Goal: Task Accomplishment & Management: Complete application form

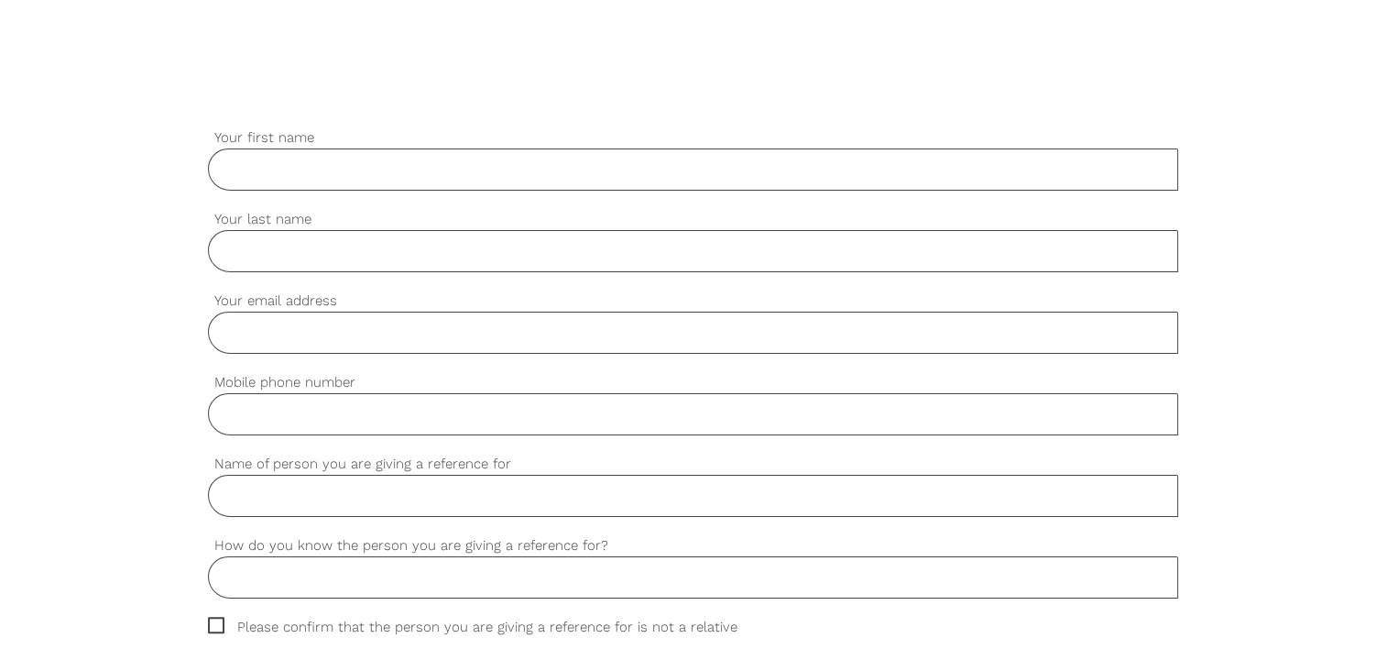
scroll to position [491, 0]
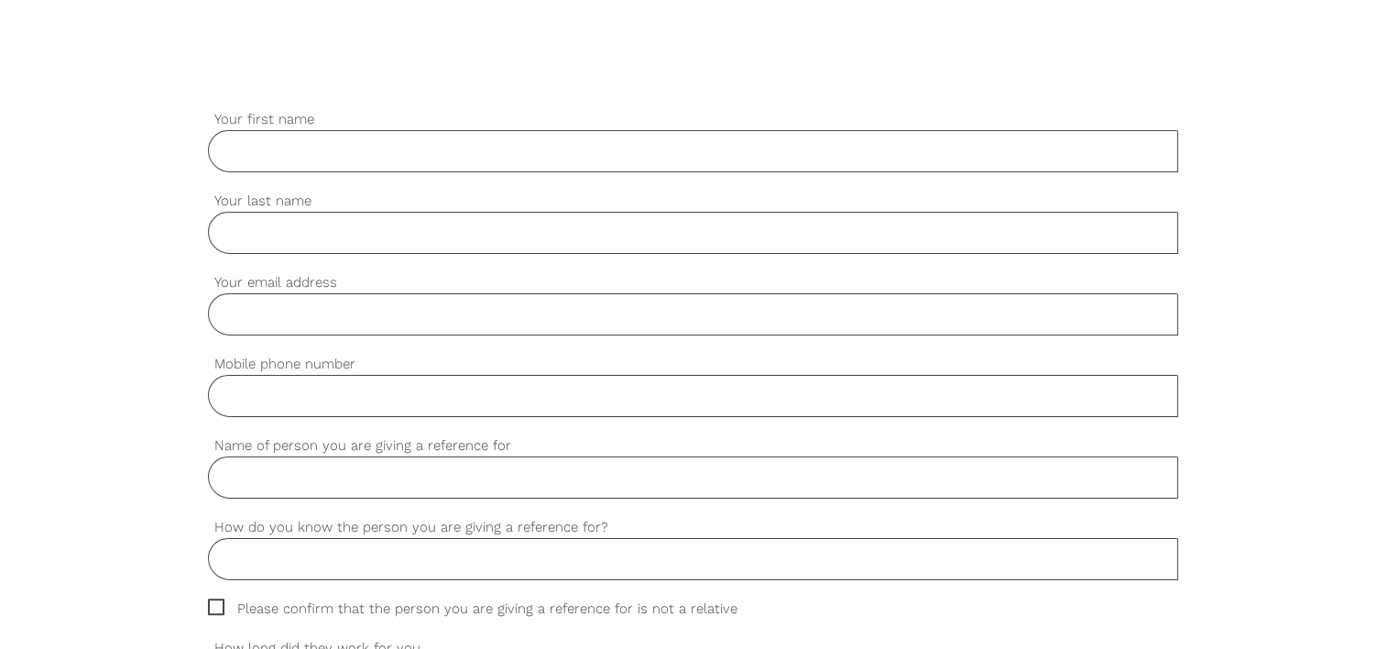
click at [474, 150] on input "Your first name" at bounding box center [693, 151] width 970 height 42
type input "[PERSON_NAME]"
click at [374, 231] on input "Your last name" at bounding box center [693, 233] width 970 height 42
type input "mahajan"
click at [359, 313] on input "Your email address" at bounding box center [693, 314] width 970 height 42
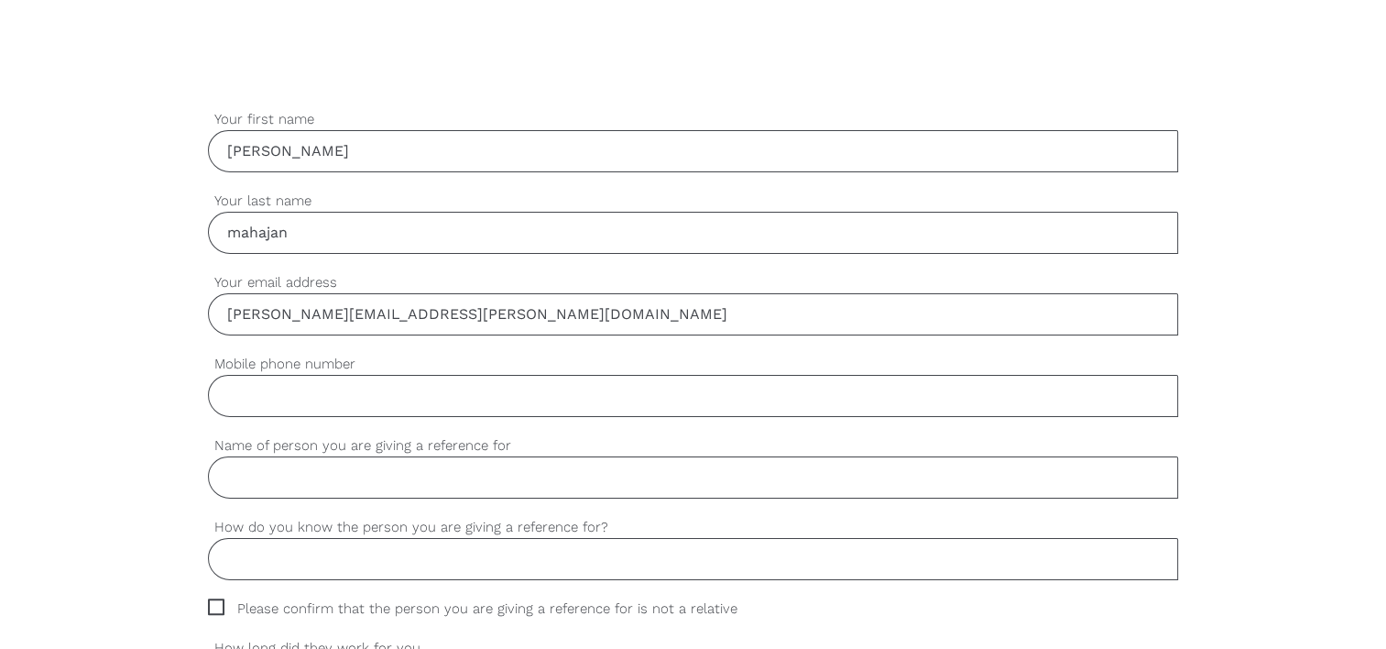
type input "kalpesh.mahajan@nzcl.nz"
click at [344, 396] on input "Mobile phone number" at bounding box center [693, 396] width 970 height 42
type input "0274898486"
click at [357, 473] on input "Name of person you are giving a reference for" at bounding box center [693, 477] width 970 height 42
type input "Neetika Sharma"
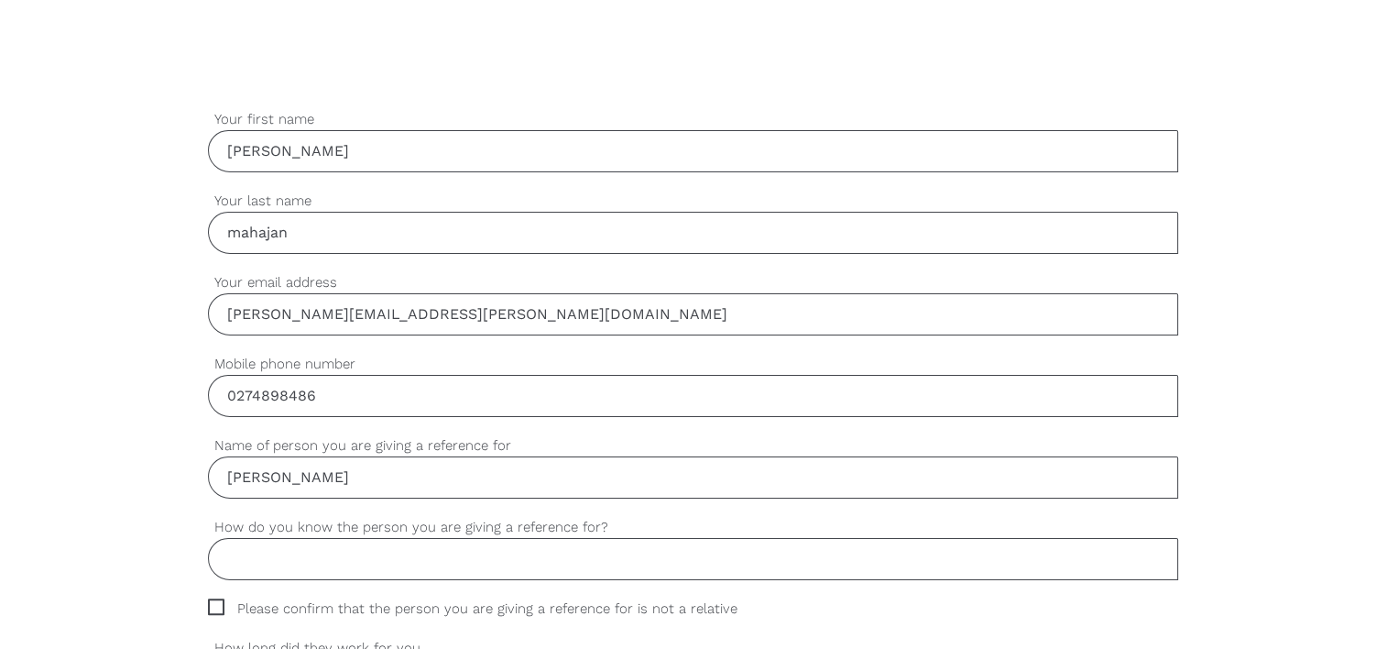
click at [398, 557] on input "How do you know the person you are giving a reference for?" at bounding box center [693, 559] width 970 height 42
type input "email"
click at [213, 599] on span "Please confirm that the person you are giving a reference for is not a relative" at bounding box center [490, 608] width 564 height 21
click at [213, 599] on input "Please confirm that the person you are giving a reference for is not a relative" at bounding box center [214, 604] width 12 height 12
checkbox input "true"
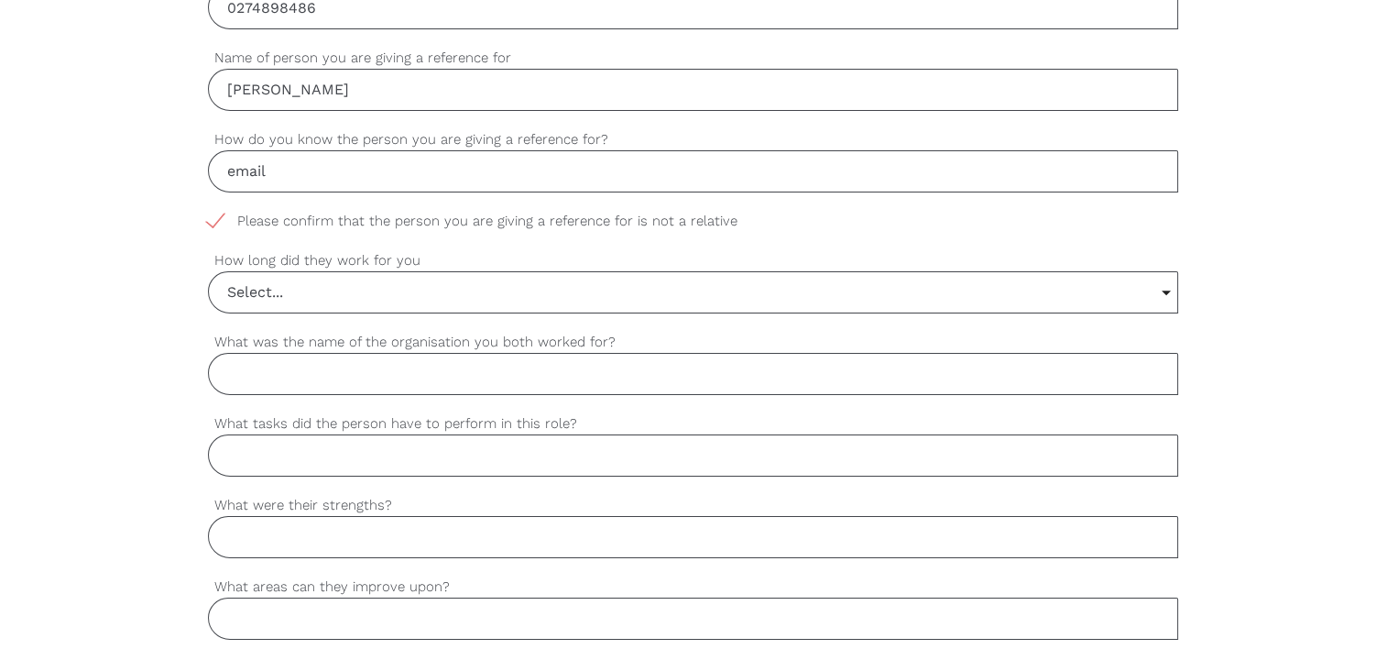
scroll to position [869, 0]
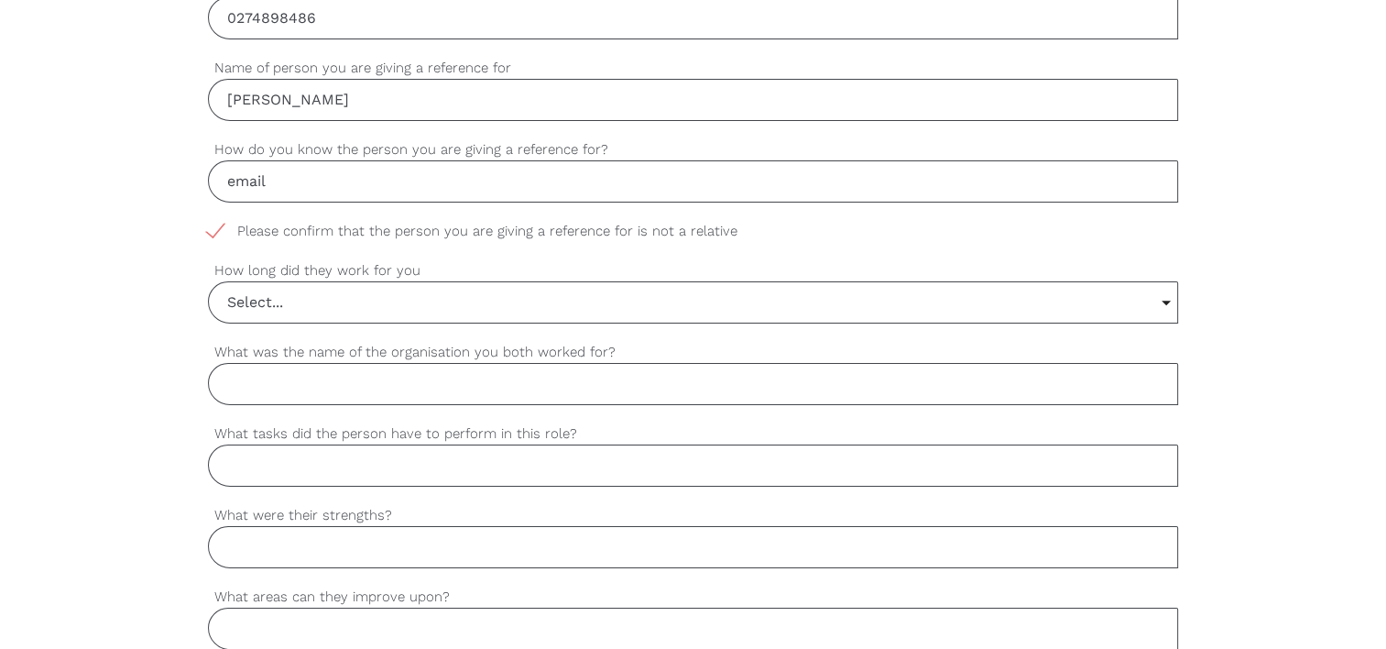
click at [705, 290] on input "Select..." at bounding box center [693, 302] width 968 height 40
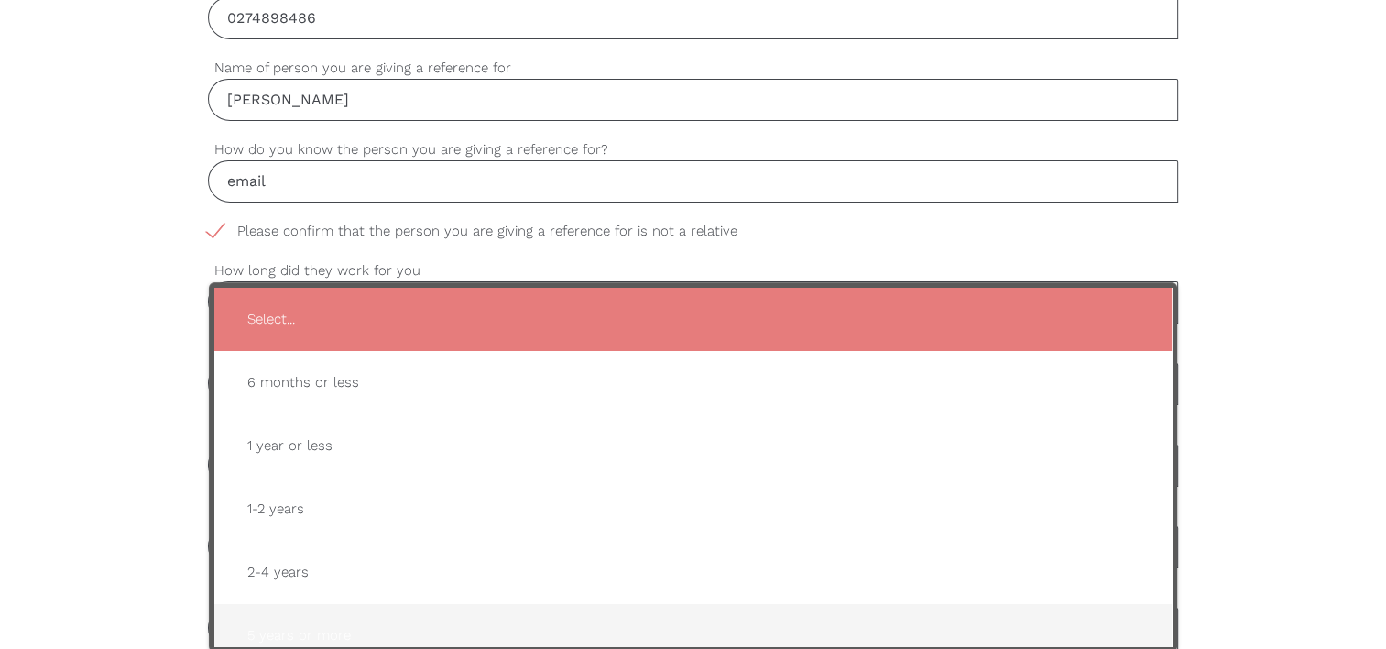
click at [381, 619] on span "5 years or more" at bounding box center [693, 635] width 921 height 45
type input "5 years or more"
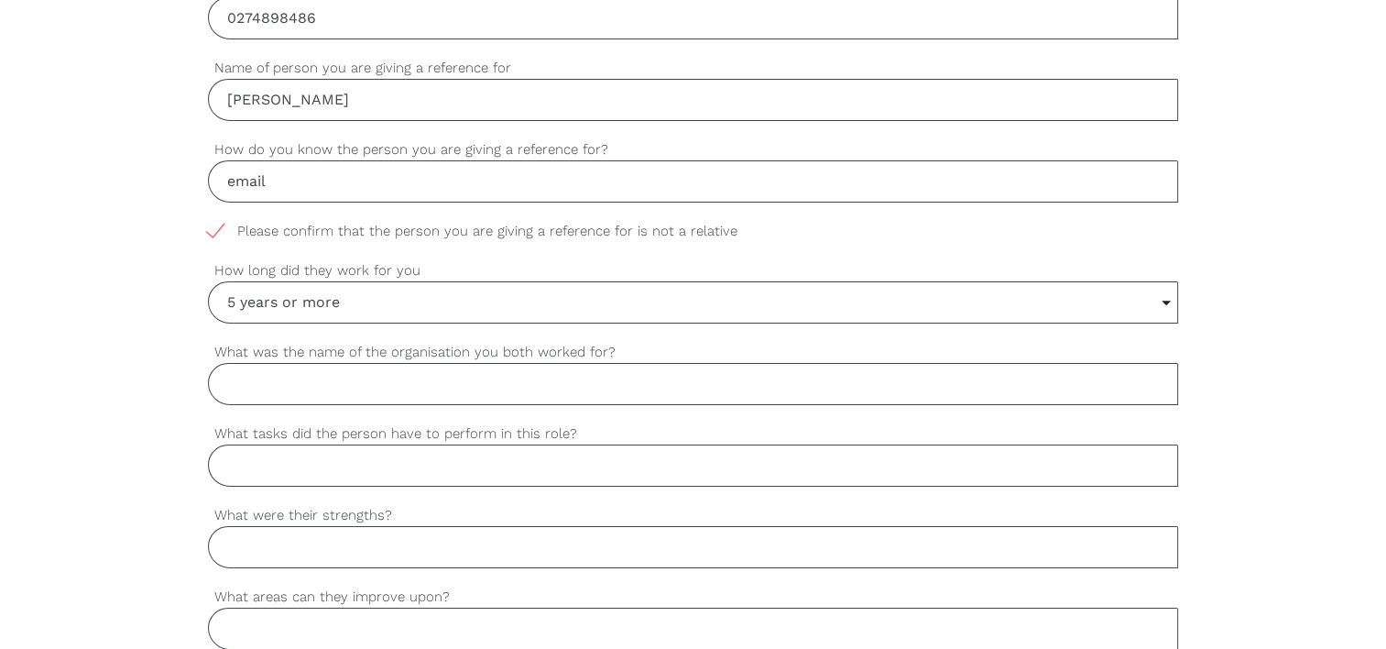
click at [322, 373] on input "What was the name of the organisation you both worked for?" at bounding box center [693, 384] width 970 height 42
type input "NZCL"
click at [322, 465] on input "What tasks did the person have to perform in this role?" at bounding box center [693, 465] width 970 height 42
type input "Support worker and acting Team leader"
click at [290, 546] on input "What were their strengths?" at bounding box center [693, 547] width 970 height 42
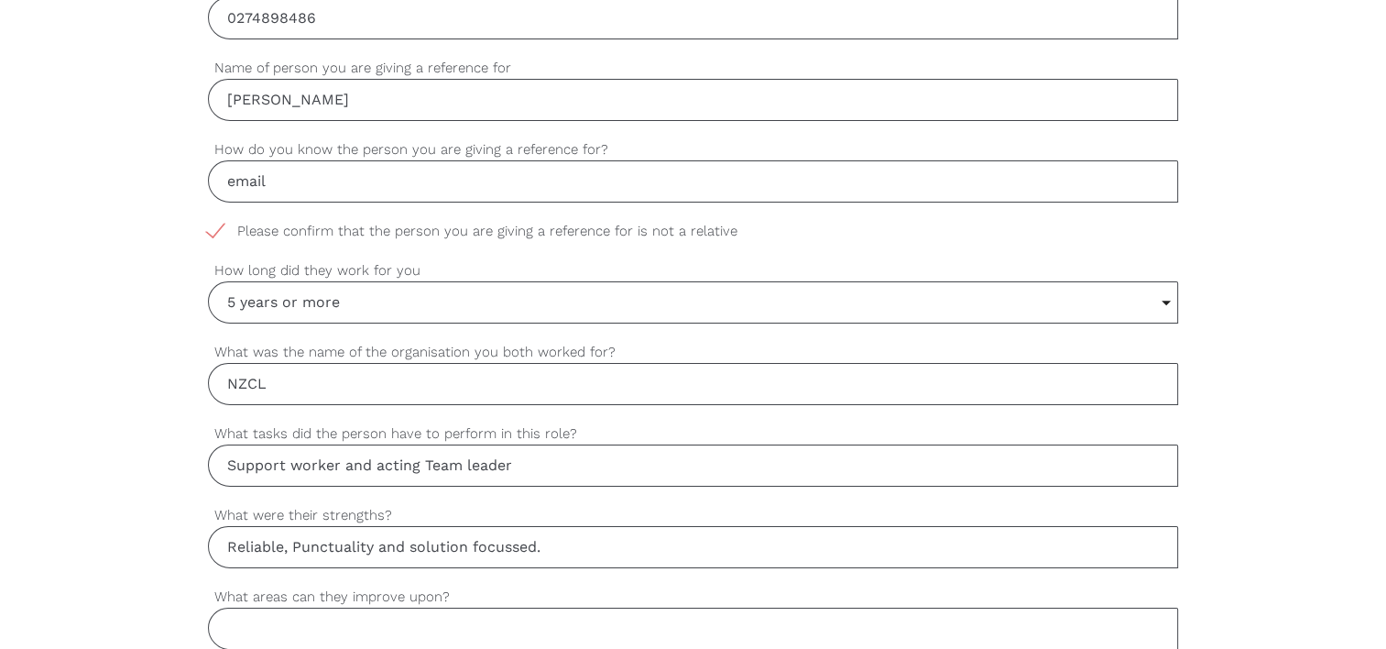
click at [365, 623] on input "What areas can they improve upon?" at bounding box center [693, 628] width 970 height 42
click at [509, 549] on input "Reliable, Punctuality and solution focussed." at bounding box center [693, 547] width 970 height 42
type input "Reliable, Punctuality and solution focused."
click at [506, 617] on input "What areas can they improve upon?" at bounding box center [693, 628] width 970 height 42
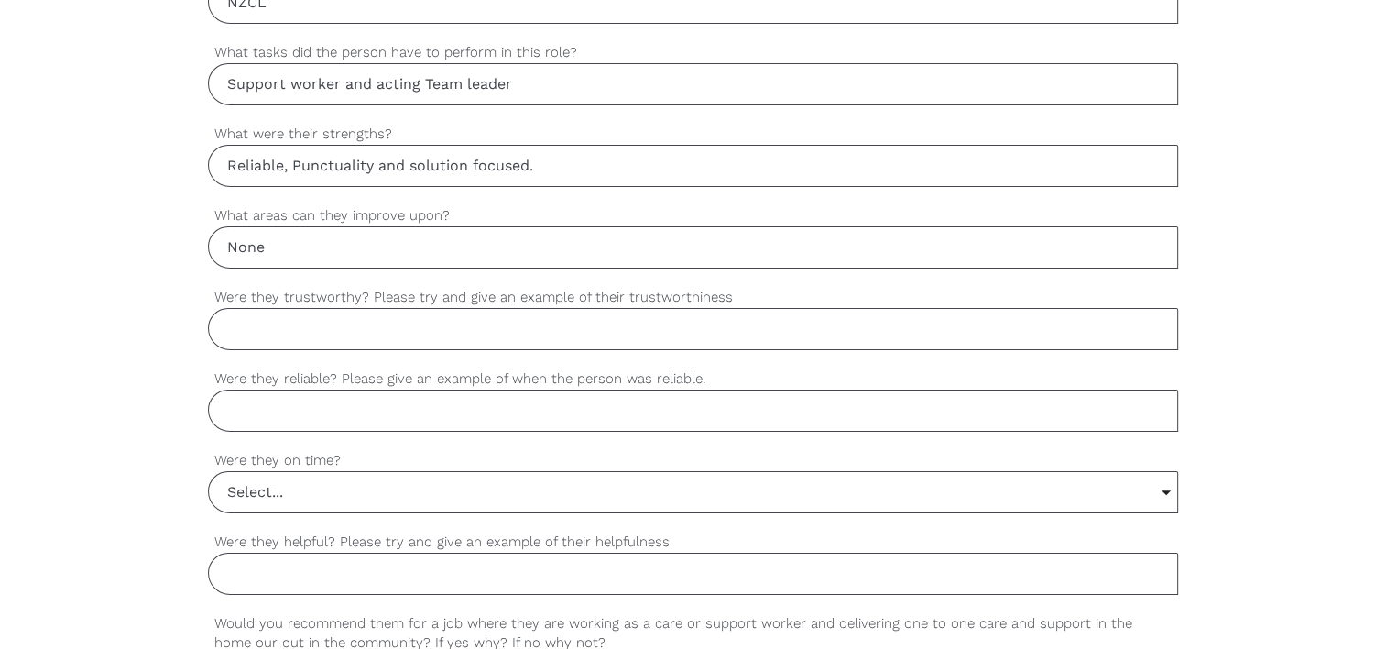
scroll to position [1256, 0]
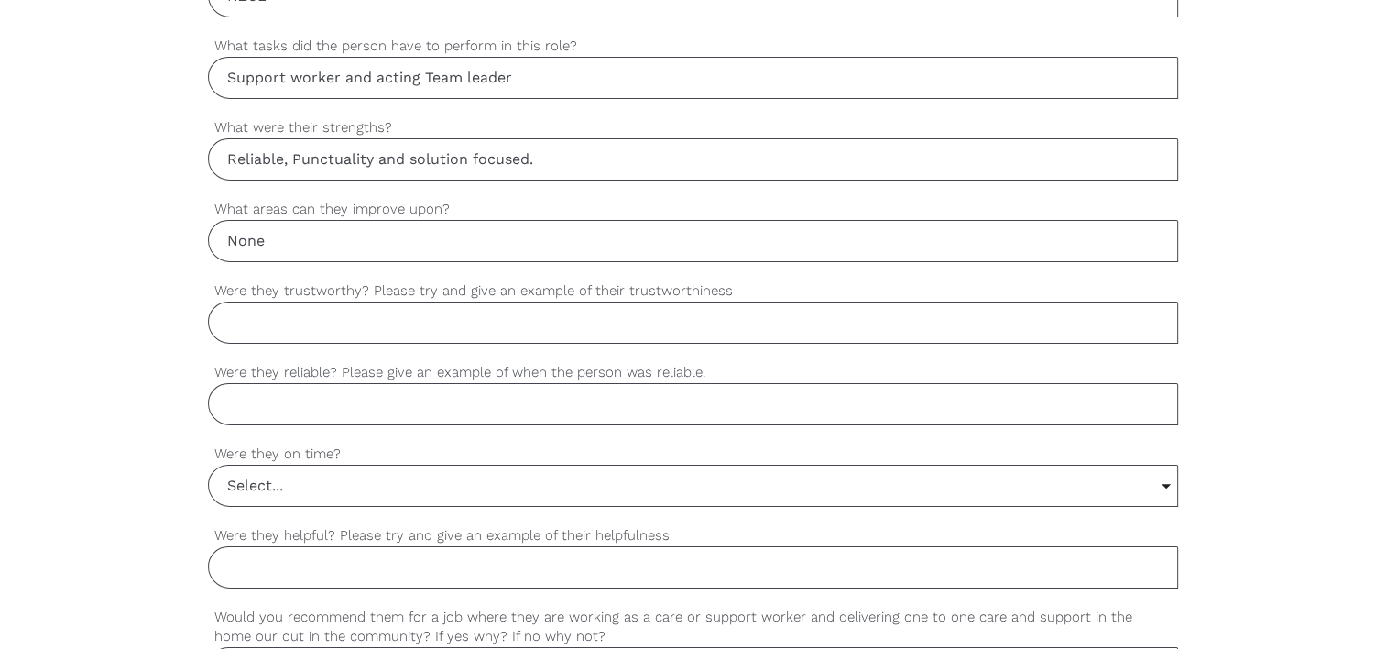
type input "None"
click at [431, 335] on input "Were they trustworthy? Please try and give an example of their trustworthiness" at bounding box center [693, 322] width 970 height 42
type input "yes"
click at [407, 398] on input "Were they reliable? Please give an example of when the person was reliable." at bounding box center [693, 404] width 970 height 42
type input "yes always on shift"
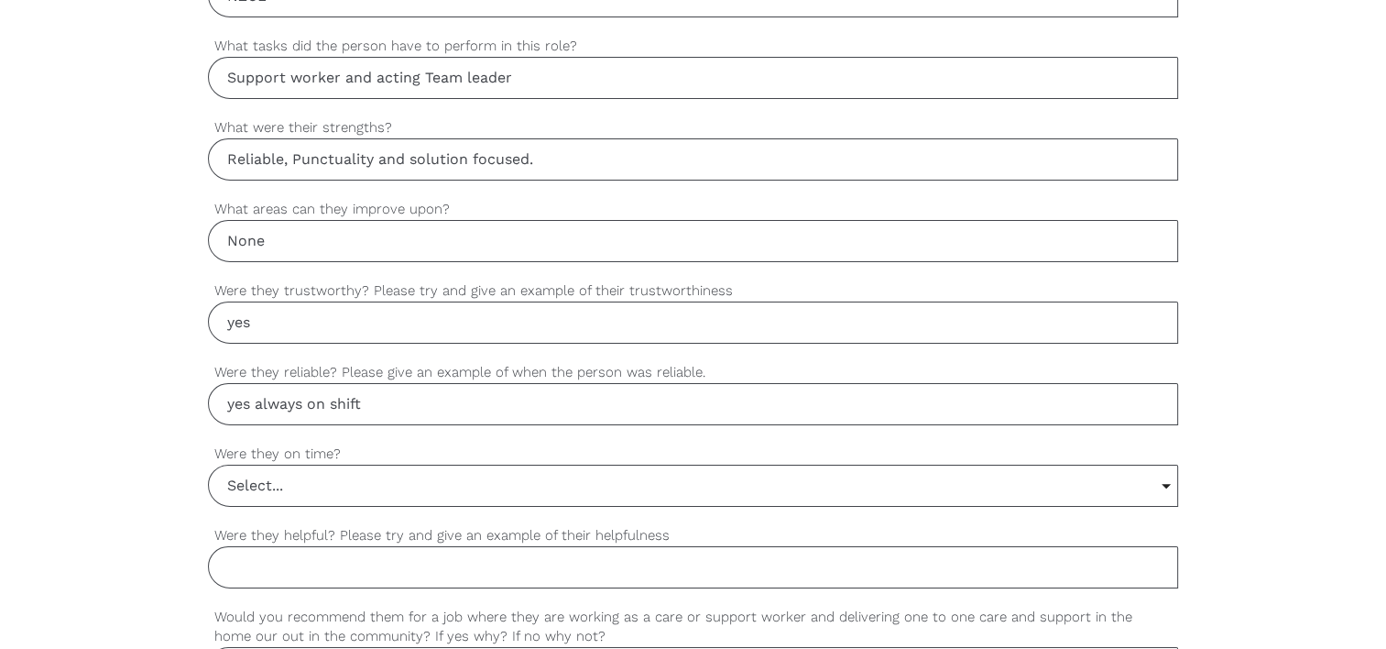
click at [376, 472] on input "Select..." at bounding box center [693, 485] width 968 height 40
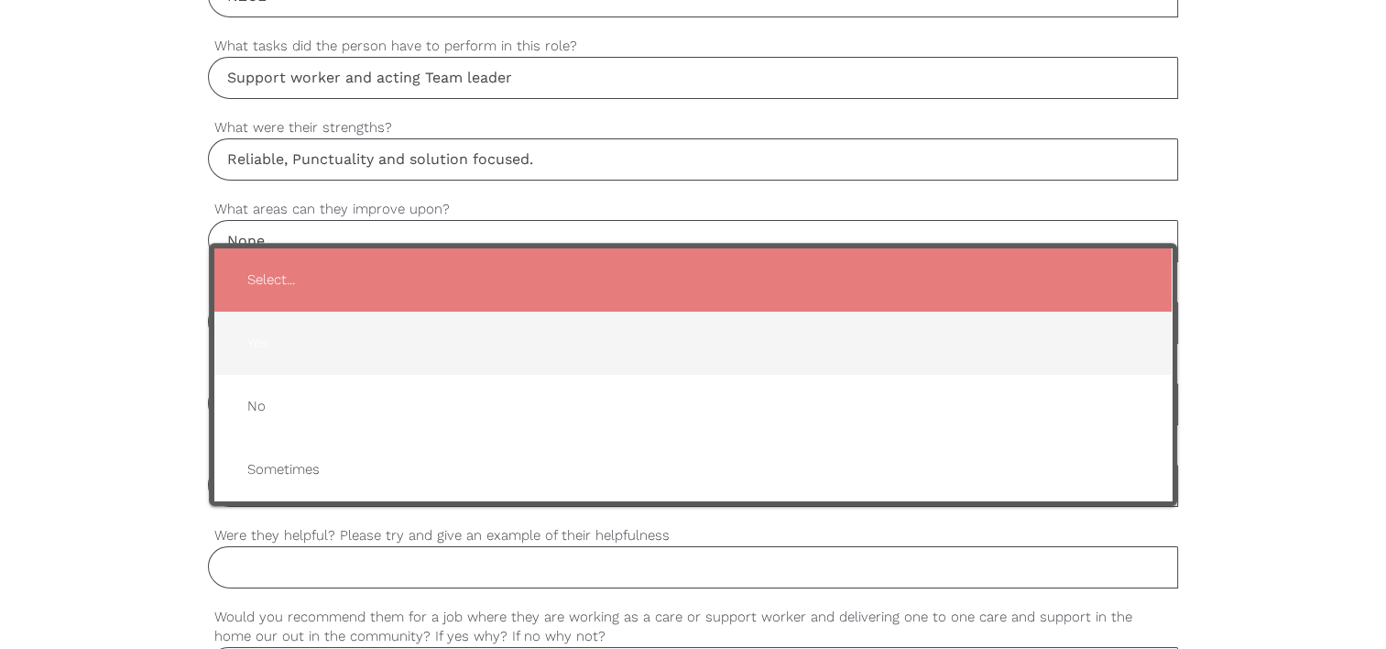
click at [365, 337] on span "Yes" at bounding box center [693, 343] width 921 height 45
type input "Yes"
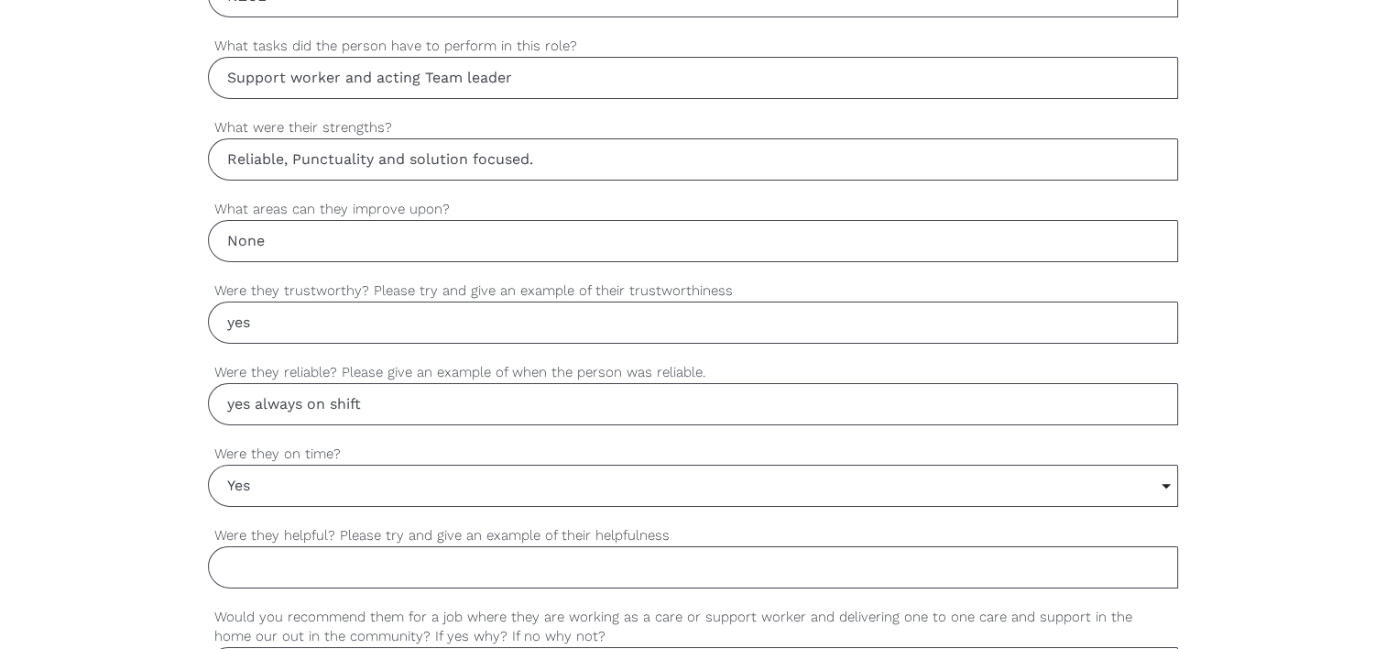
click at [370, 568] on input "Were they helpful? Please try and give an example of their helpfulness" at bounding box center [693, 567] width 970 height 42
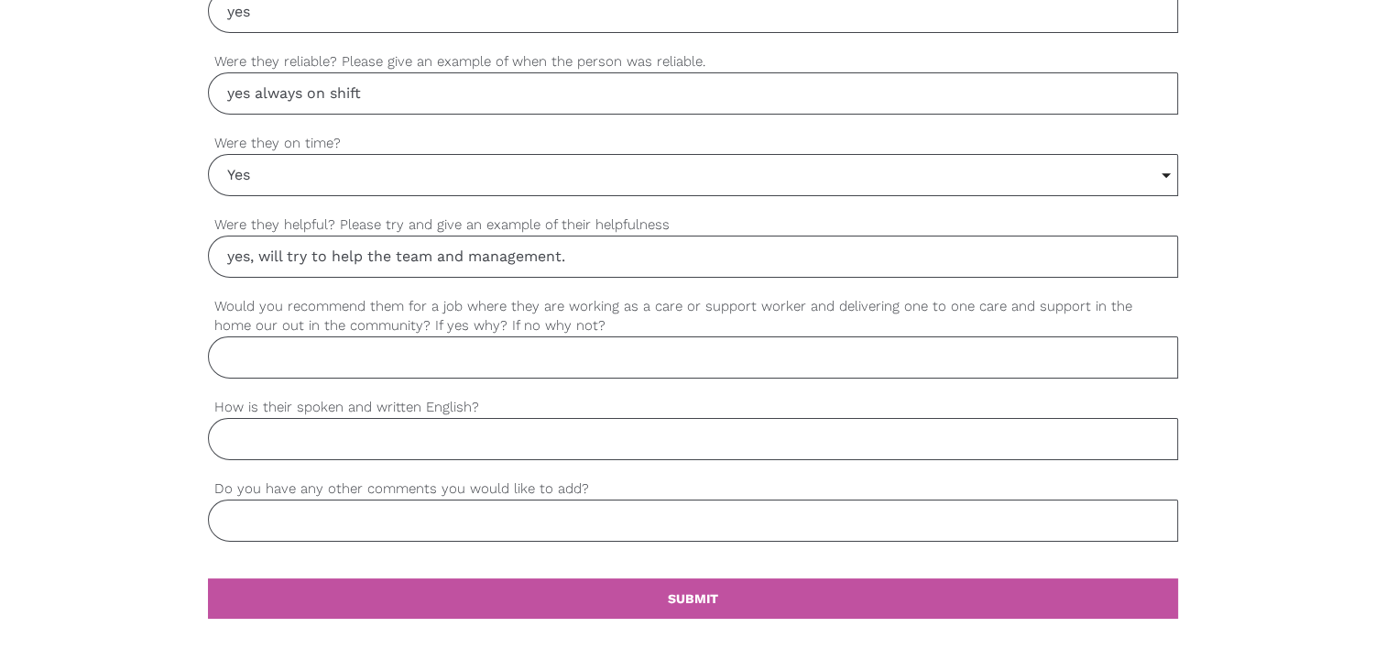
scroll to position [1560, 0]
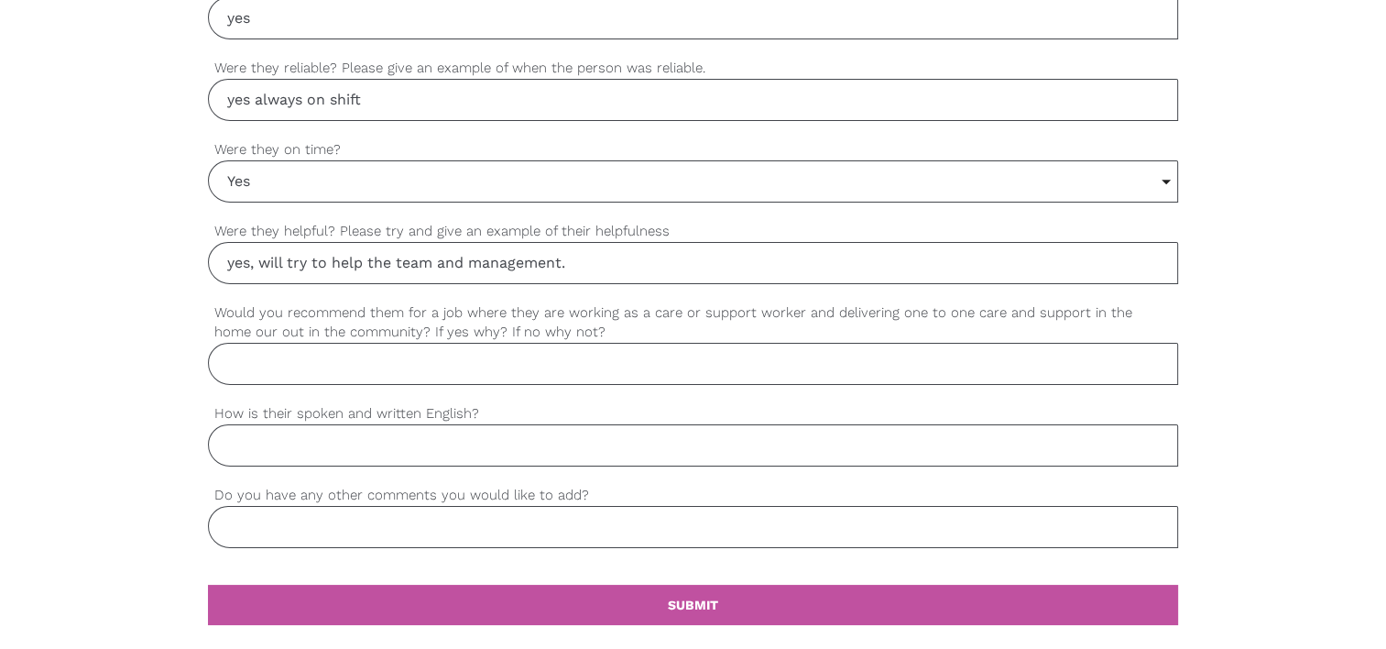
type input "yes, will try to help the team and management."
click at [488, 366] on input "Would you recommend them for a job where they are working as a care or support …" at bounding box center [693, 364] width 970 height 42
type input "yes"
click at [443, 449] on input "How is their spoken and written English?" at bounding box center [693, 445] width 970 height 42
type input "yes"
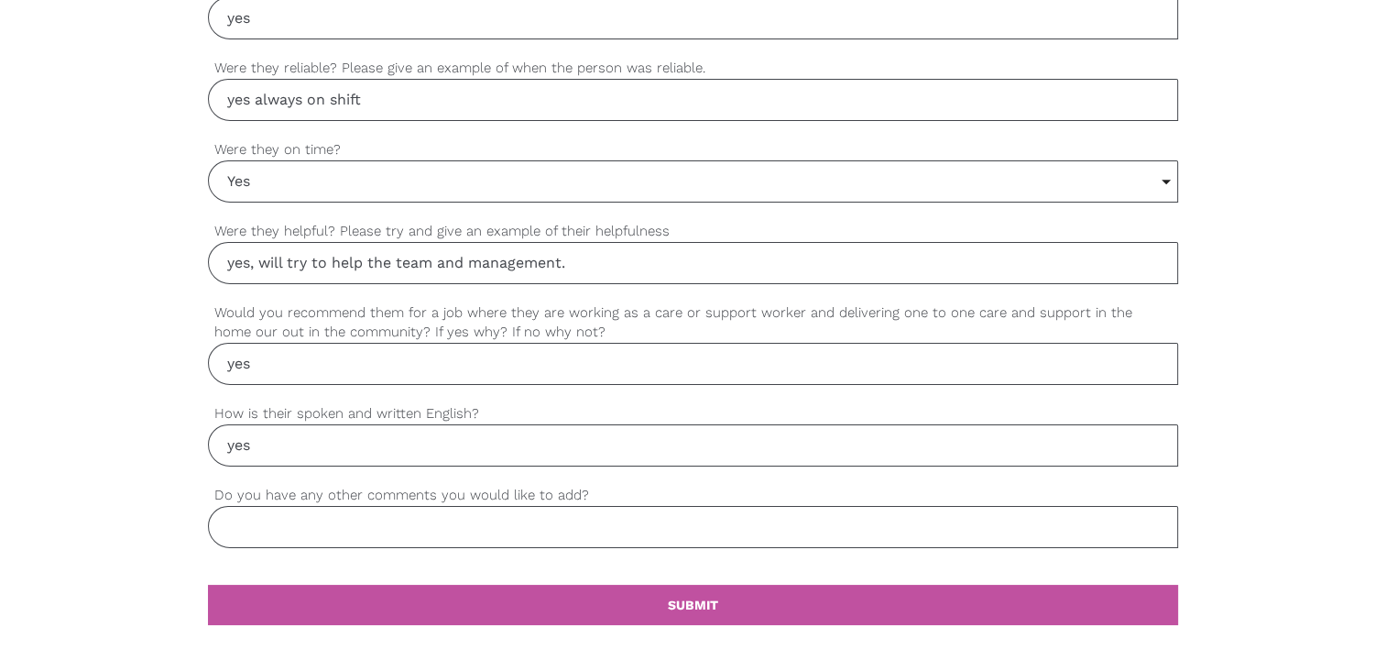
click at [431, 506] on input "Do you have any other comments you would like to add?" at bounding box center [693, 527] width 970 height 42
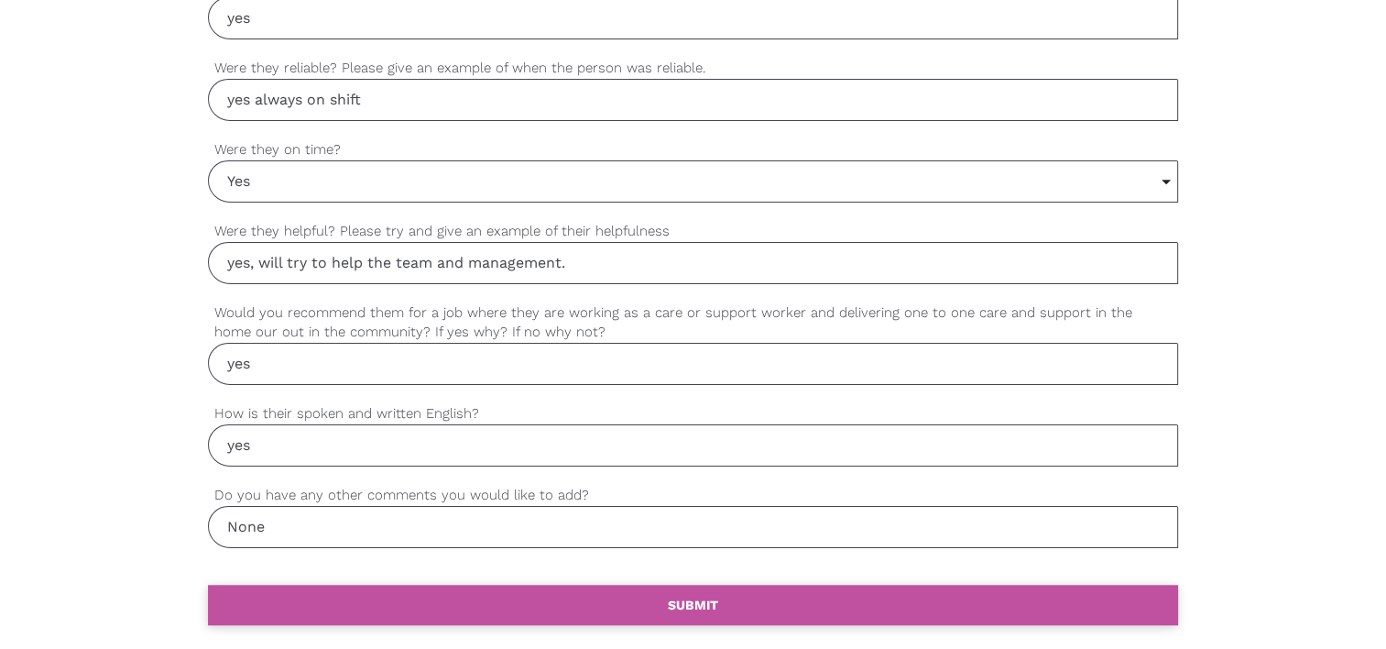
type input "None"
click at [502, 597] on link "settings SUBMIT" at bounding box center [693, 605] width 970 height 40
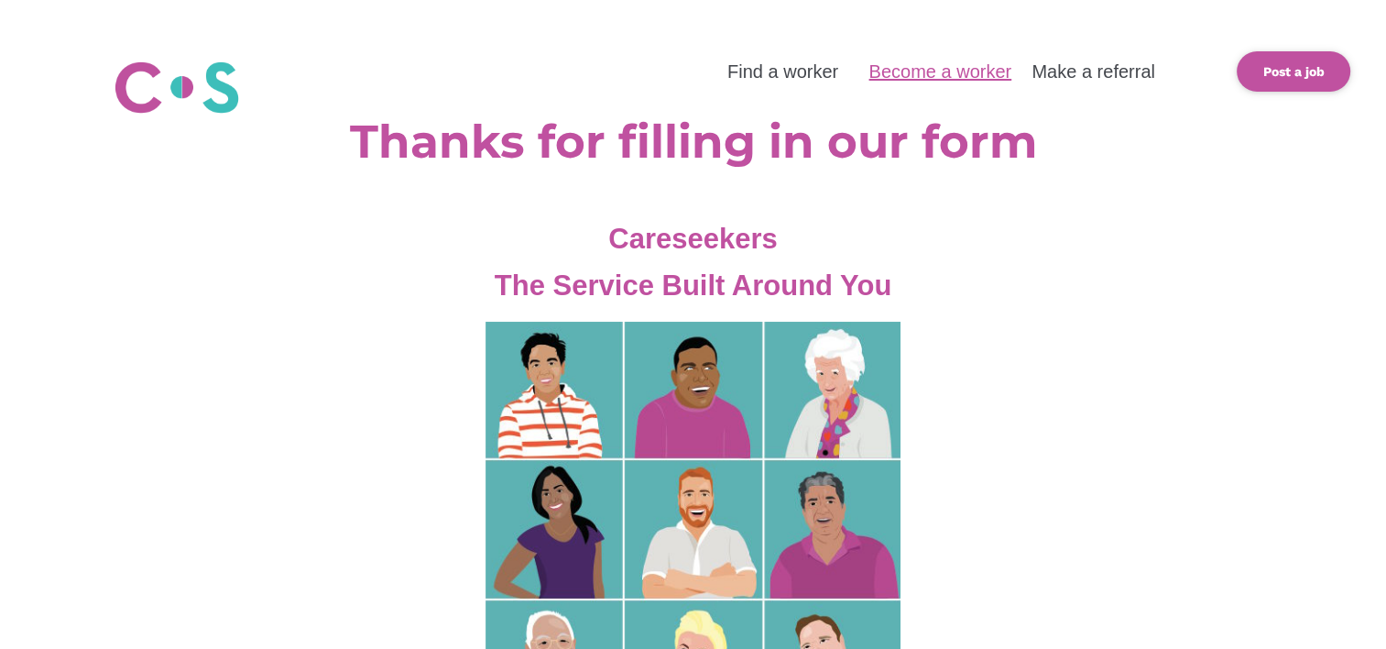
click at [908, 69] on link "Become a worker" at bounding box center [940, 71] width 143 height 20
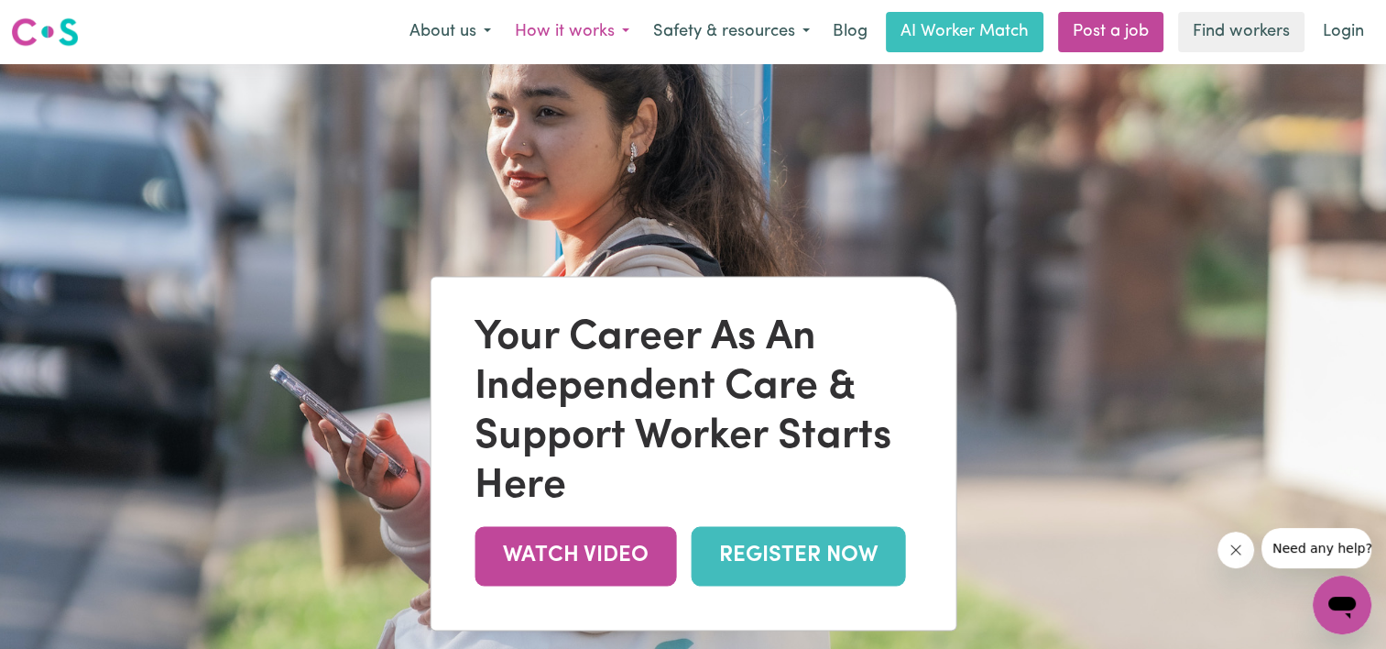
click at [591, 33] on button "How it works" at bounding box center [572, 32] width 138 height 38
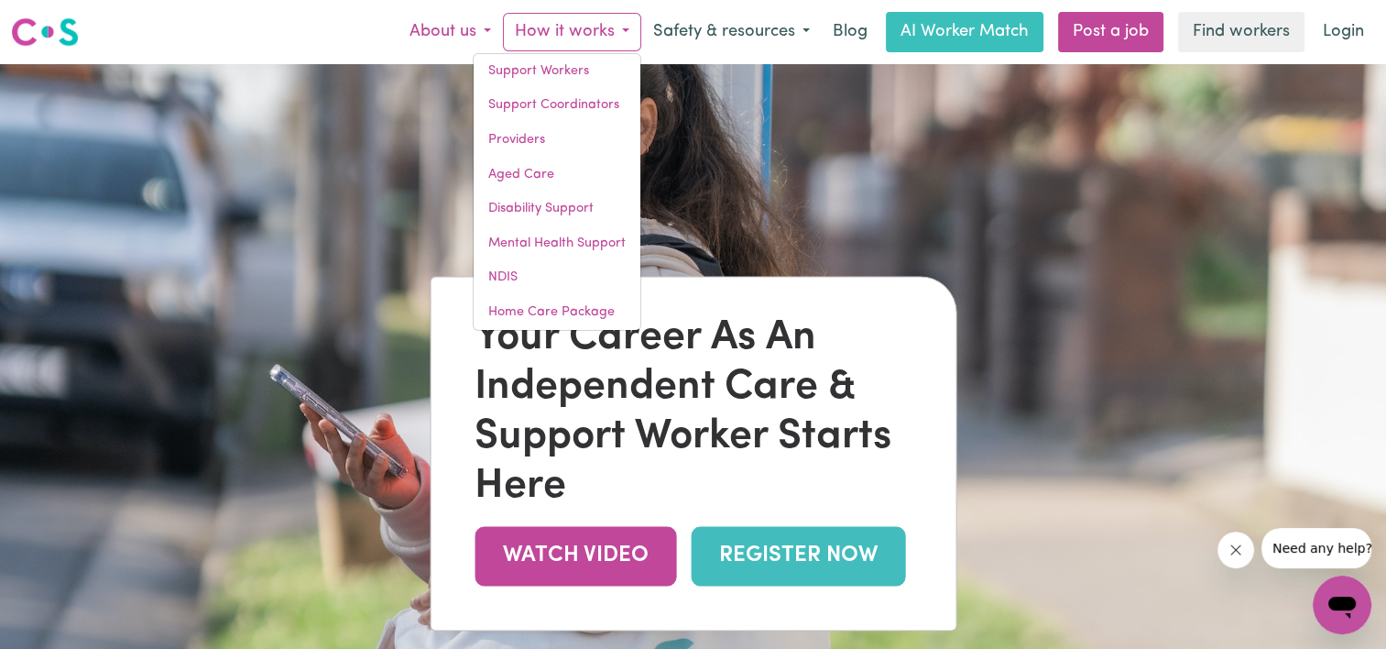
click at [440, 34] on button "About us" at bounding box center [450, 32] width 105 height 38
